Goal: Use online tool/utility: Utilize a website feature to perform a specific function

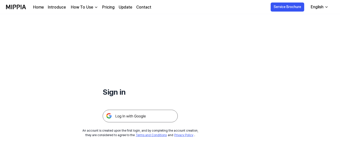
click at [145, 118] on img at bounding box center [140, 116] width 75 height 13
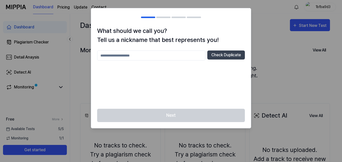
click at [314, 66] on div at bounding box center [171, 81] width 342 height 162
click at [153, 55] on input "text" at bounding box center [151, 55] width 108 height 10
type input "******"
click at [225, 54] on button "Check Duplicate" at bounding box center [227, 54] width 38 height 9
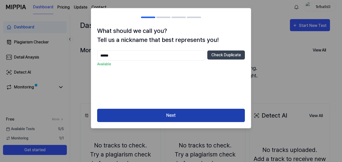
click at [204, 119] on button "Next" at bounding box center [171, 115] width 148 height 13
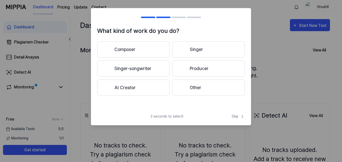
click at [185, 50] on div at bounding box center [183, 49] width 6 height 6
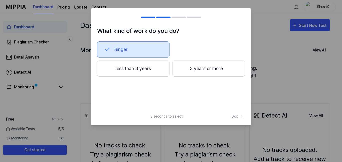
click at [148, 64] on button "Less than 3 years" at bounding box center [133, 68] width 72 height 16
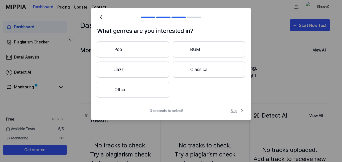
click at [237, 112] on span "Skip" at bounding box center [238, 111] width 14 height 6
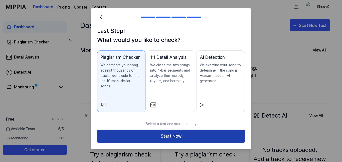
click at [173, 130] on button "Start Now" at bounding box center [171, 135] width 148 height 13
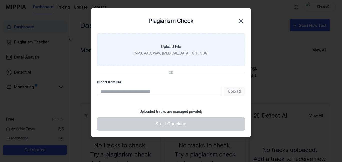
click at [171, 51] on div "(MP3, AAC, WAV, [MEDICAL_DATA], AIFF, OGG)" at bounding box center [171, 53] width 75 height 5
click at [0, 0] on input "Upload File (MP3, AAC, WAV, [MEDICAL_DATA], AIFF, OGG)" at bounding box center [0, 0] width 0 height 0
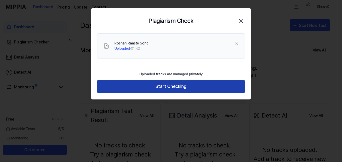
click at [195, 87] on button "Start Checking" at bounding box center [171, 86] width 148 height 13
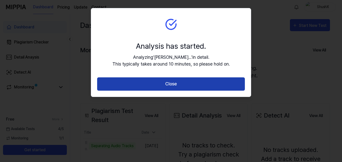
click at [197, 85] on button "Close" at bounding box center [171, 83] width 148 height 13
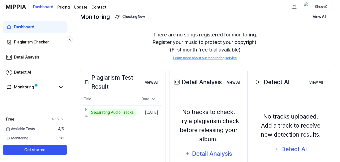
scroll to position [67, 0]
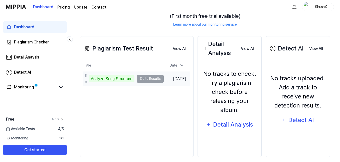
click at [117, 79] on div "Analyze Song Structure" at bounding box center [112, 78] width 46 height 7
click at [152, 79] on td "Roshan Raaste Song Analyze Song Structure Go to Results" at bounding box center [123, 79] width 80 height 14
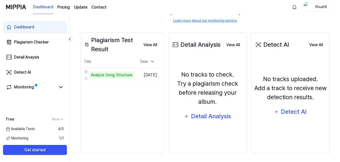
scroll to position [72, 0]
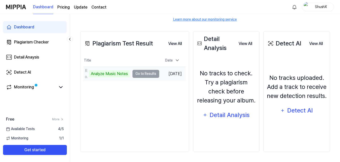
click at [144, 75] on td "Roshan Raaste Song Analyze Music Notes Go to Results" at bounding box center [121, 74] width 76 height 14
click at [111, 72] on div "Analyze Music Notes" at bounding box center [109, 73] width 41 height 7
click at [111, 76] on div "Analyze Music Notes" at bounding box center [109, 73] width 41 height 7
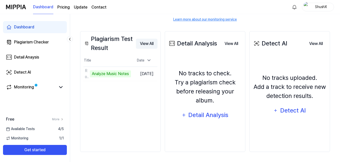
click at [158, 42] on button "View All" at bounding box center [147, 44] width 22 height 10
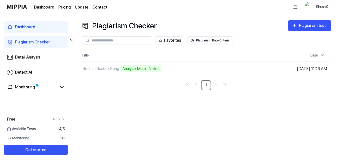
scroll to position [0, 0]
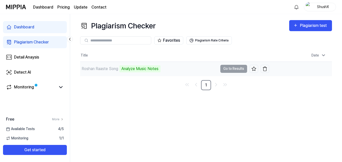
click at [129, 69] on div "Analyze Music Notes" at bounding box center [140, 68] width 41 height 7
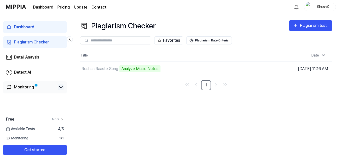
click at [63, 86] on icon at bounding box center [61, 87] width 6 height 6
click at [61, 87] on icon at bounding box center [60, 87] width 3 height 2
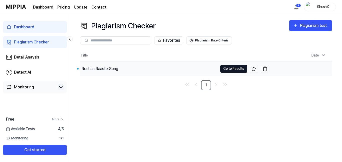
click at [226, 69] on button "Go to Results" at bounding box center [234, 69] width 27 height 8
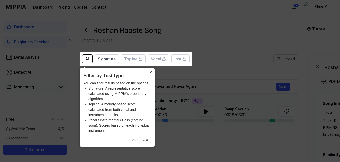
click at [151, 73] on button "×" at bounding box center [151, 71] width 8 height 7
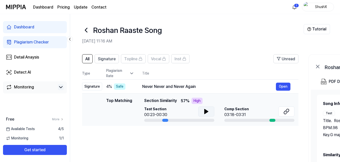
click at [206, 111] on icon at bounding box center [207, 111] width 4 height 5
click at [290, 109] on icon at bounding box center [287, 111] width 6 height 6
click at [282, 85] on button "Open" at bounding box center [283, 86] width 15 height 8
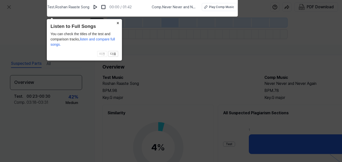
click at [119, 23] on button "×" at bounding box center [118, 22] width 8 height 7
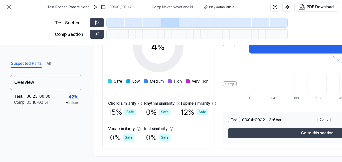
scroll to position [67, 0]
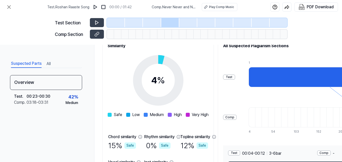
click at [297, 82] on div at bounding box center [330, 77] width 163 height 20
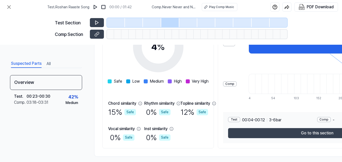
scroll to position [107, 0]
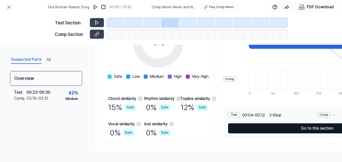
click at [309, 127] on button "Go to this section" at bounding box center [317, 128] width 178 height 10
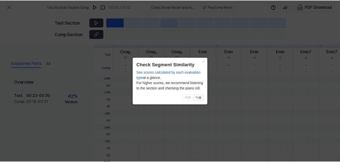
scroll to position [173, 0]
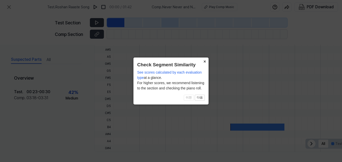
click at [206, 62] on button "×" at bounding box center [205, 60] width 8 height 7
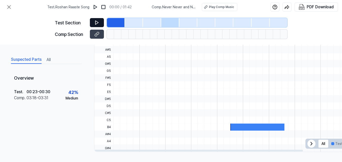
click at [96, 22] on icon at bounding box center [97, 22] width 5 height 5
click at [8, 6] on icon at bounding box center [9, 7] width 3 height 3
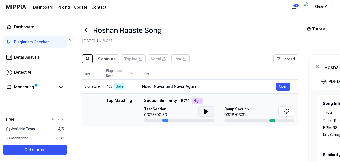
click at [207, 113] on icon at bounding box center [207, 111] width 6 height 6
click at [87, 31] on icon at bounding box center [86, 30] width 8 height 8
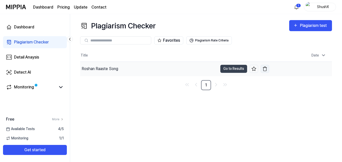
click at [267, 69] on img "button" at bounding box center [265, 68] width 5 height 5
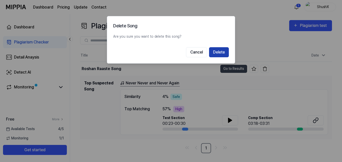
click at [219, 52] on button "Delete" at bounding box center [219, 52] width 20 height 10
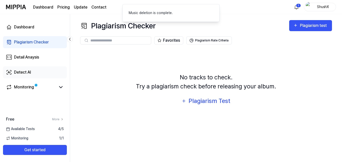
click at [34, 70] on link "Detect AI" at bounding box center [35, 72] width 64 height 12
